Goal: Obtain resource: Obtain resource

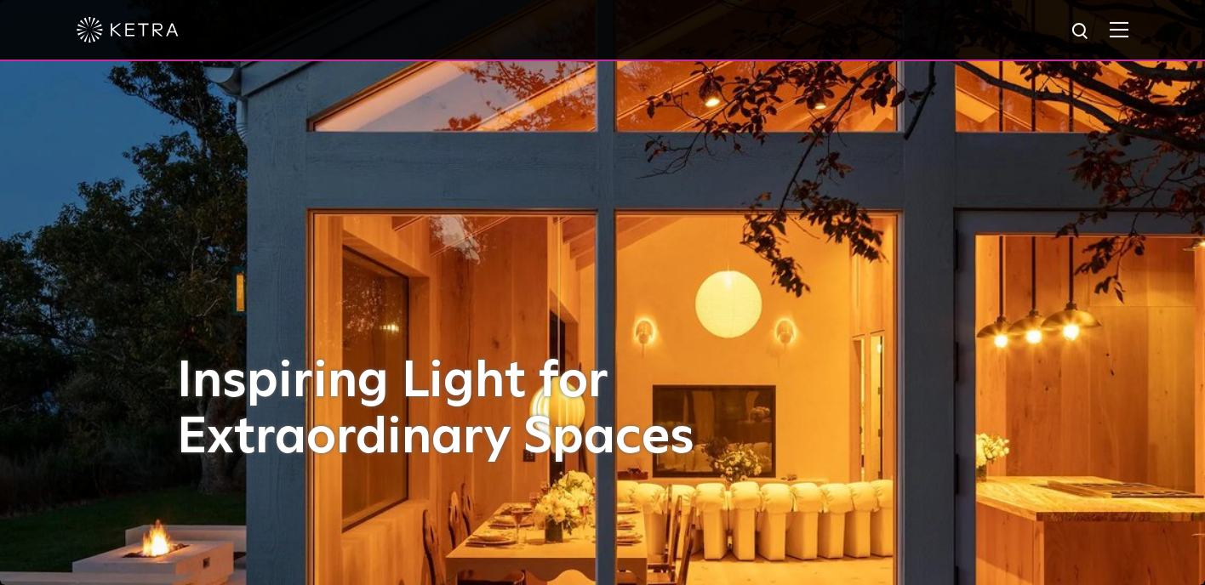
click at [1115, 37] on span at bounding box center [1119, 29] width 19 height 17
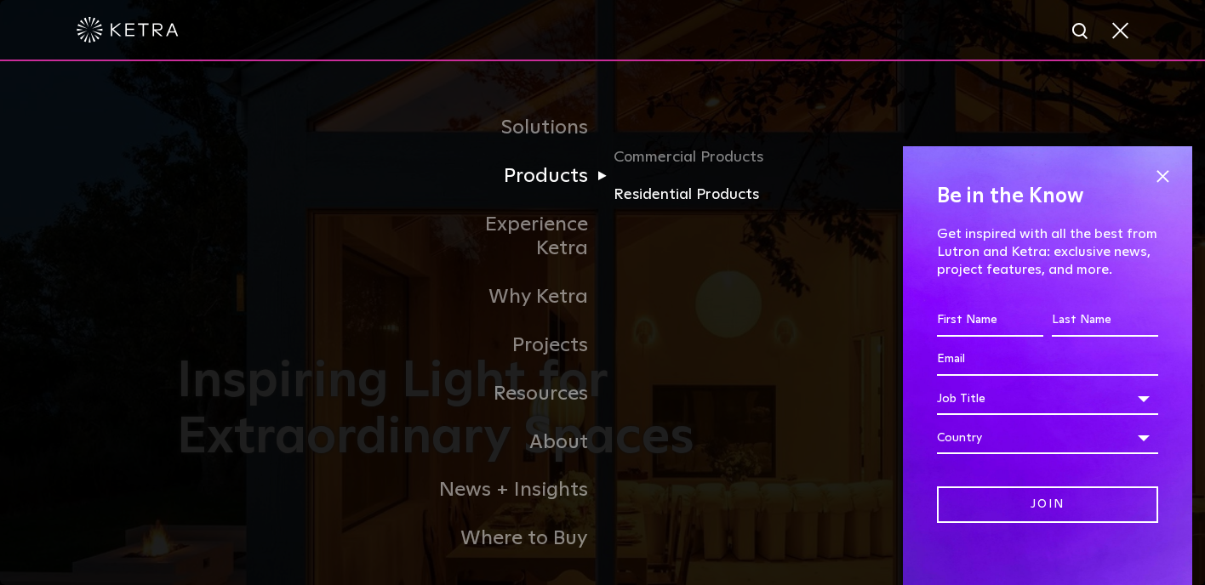
click at [644, 197] on link "Residential Products" at bounding box center [695, 195] width 163 height 25
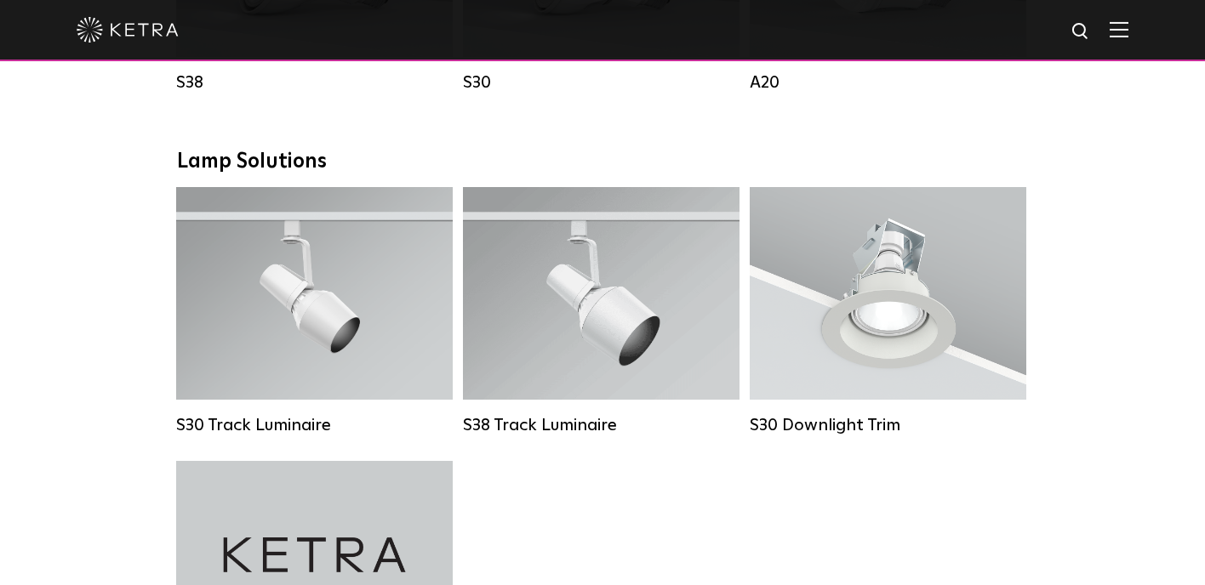
scroll to position [1219, 0]
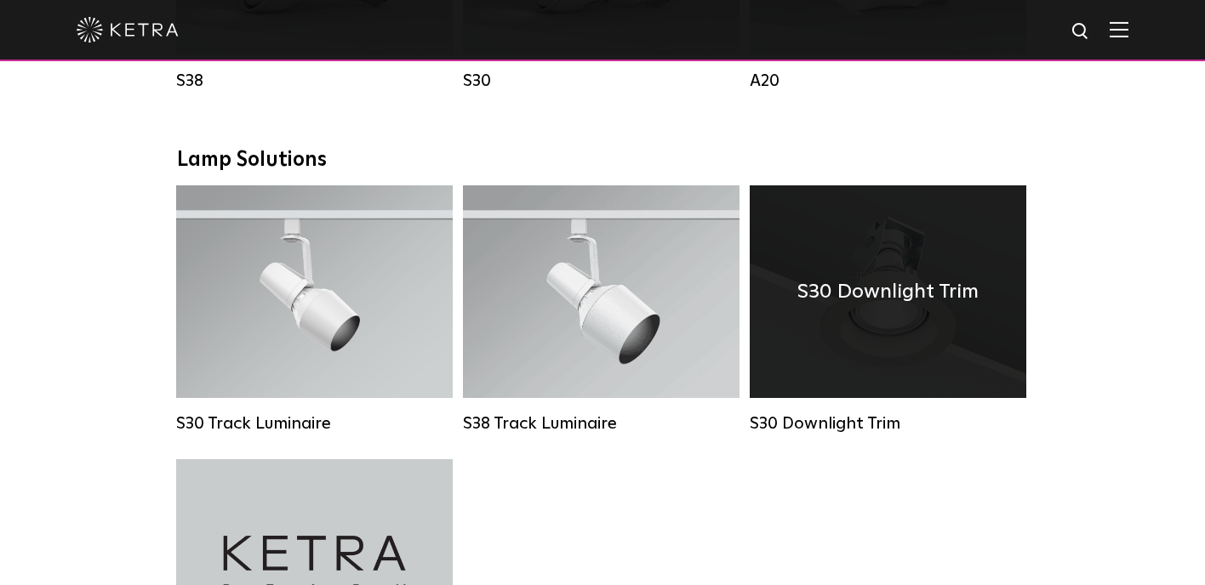
click at [964, 371] on div "S30 Downlight Trim" at bounding box center [888, 292] width 277 height 213
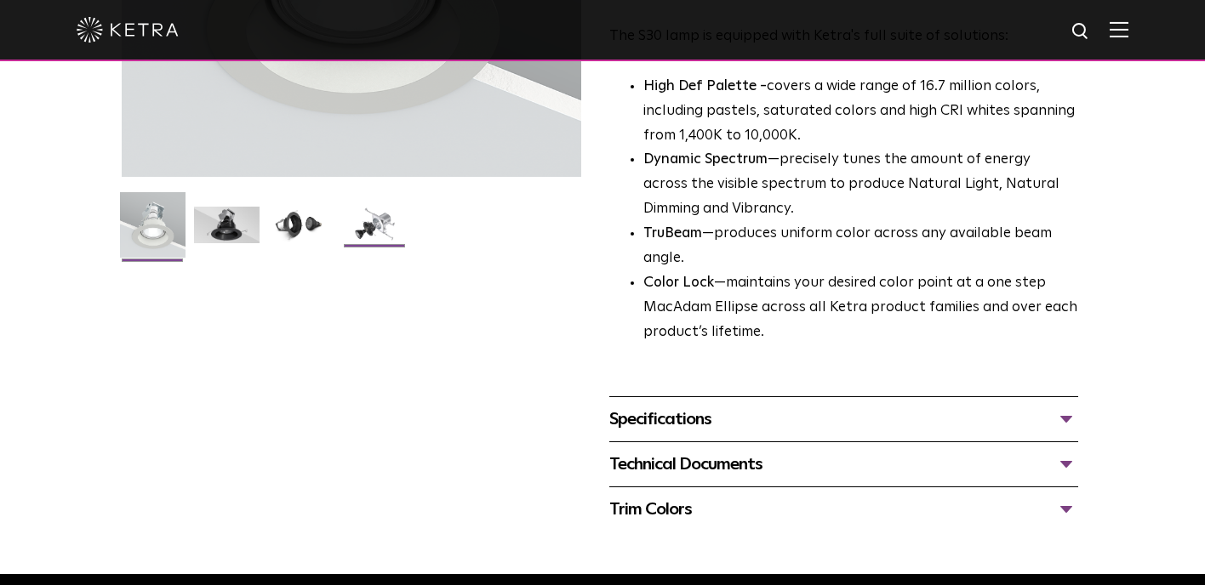
scroll to position [381, 0]
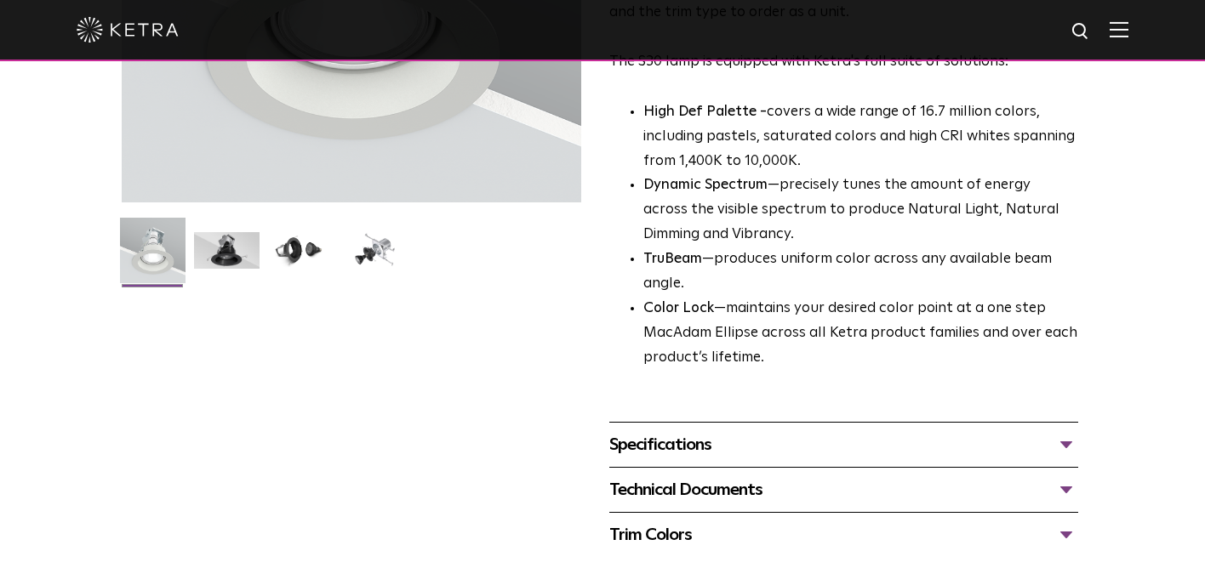
click at [1071, 445] on div "Specifications" at bounding box center [843, 444] width 469 height 27
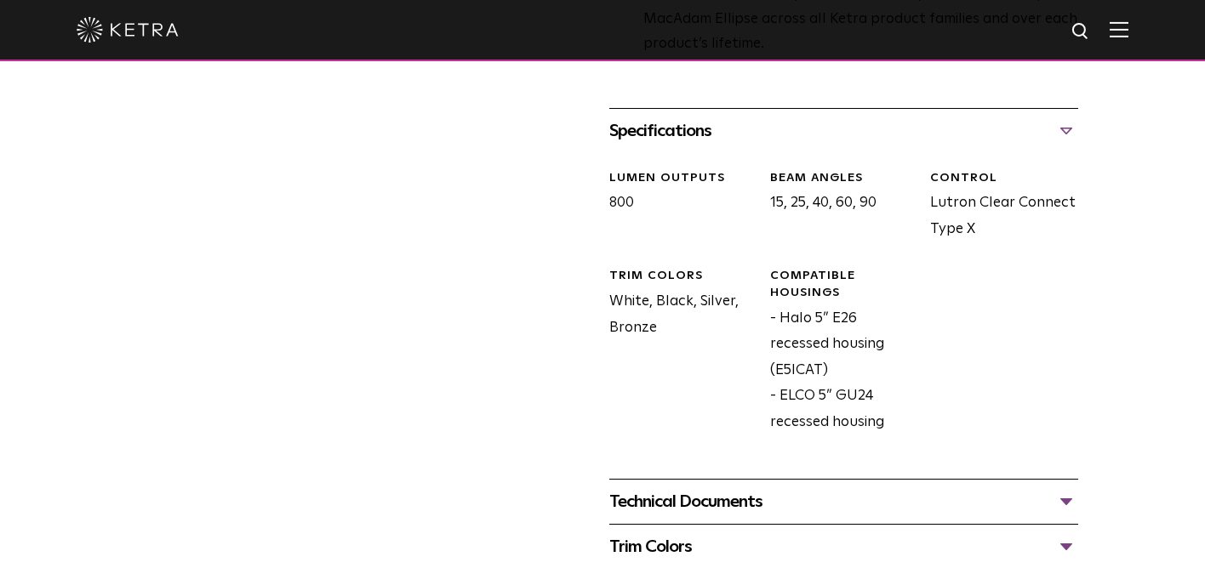
scroll to position [699, 0]
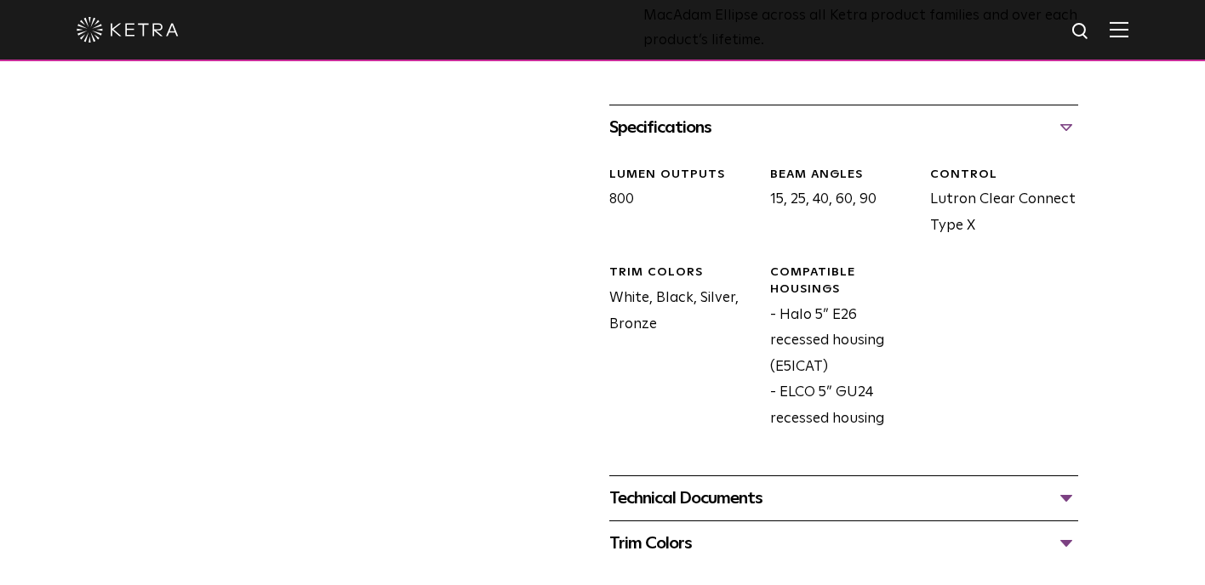
click at [869, 490] on div "Technical Documents" at bounding box center [843, 498] width 469 height 27
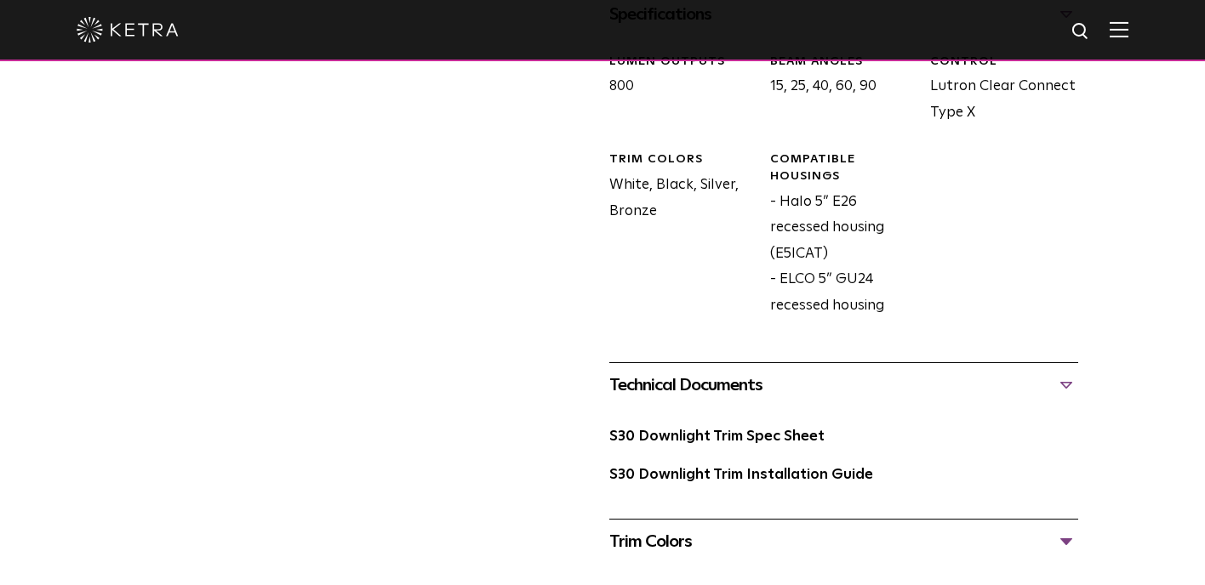
scroll to position [813, 0]
click at [753, 435] on link "S30 Downlight Trim Spec Sheet" at bounding box center [716, 436] width 215 height 14
